Goal: Task Accomplishment & Management: Manage account settings

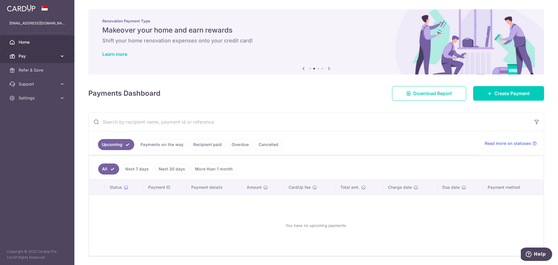
click at [22, 55] on span "Pay" at bounding box center [38, 56] width 38 height 6
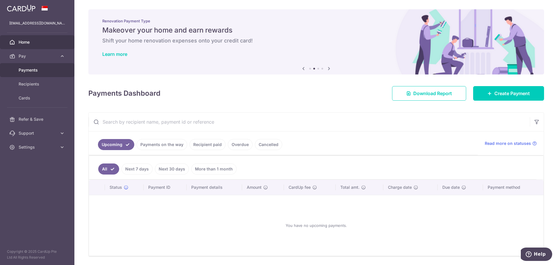
click at [40, 71] on span "Payments" at bounding box center [38, 70] width 38 height 6
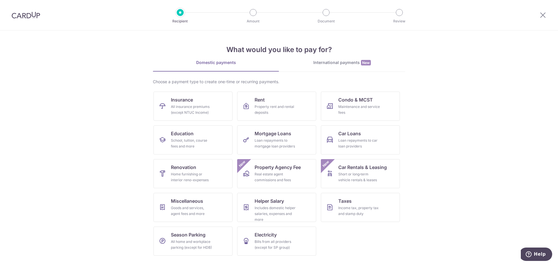
click at [18, 18] on img at bounding box center [26, 15] width 28 height 7
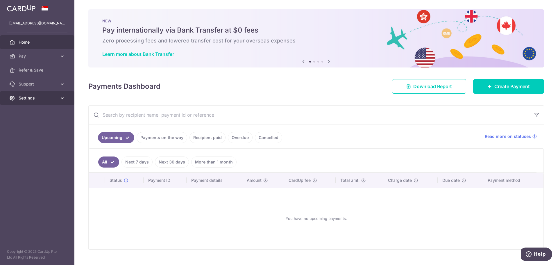
click at [37, 98] on span "Settings" at bounding box center [38, 98] width 38 height 6
click at [29, 127] on span "Logout" at bounding box center [38, 126] width 38 height 6
